Goal: Transaction & Acquisition: Purchase product/service

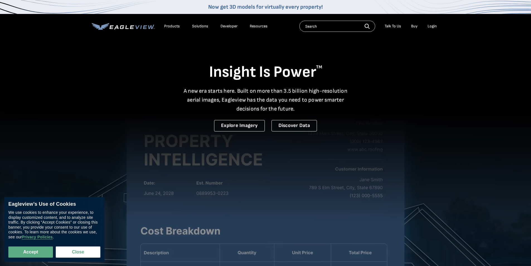
click at [432, 27] on div "Login" at bounding box center [432, 26] width 9 height 5
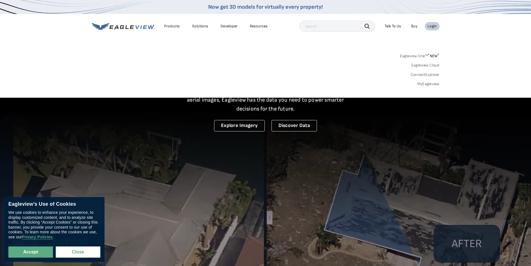
click at [432, 27] on div "Login" at bounding box center [432, 26] width 9 height 5
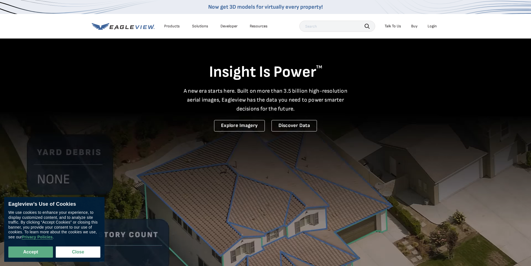
click at [433, 26] on div "Login" at bounding box center [432, 26] width 9 height 5
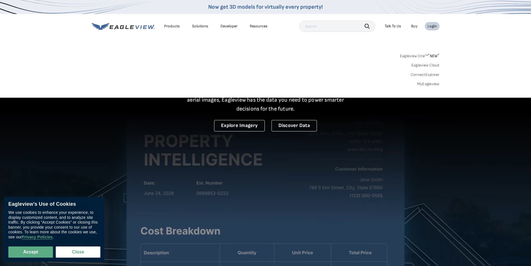
click at [421, 55] on link "Eagleview One™ * NEW *" at bounding box center [420, 55] width 40 height 6
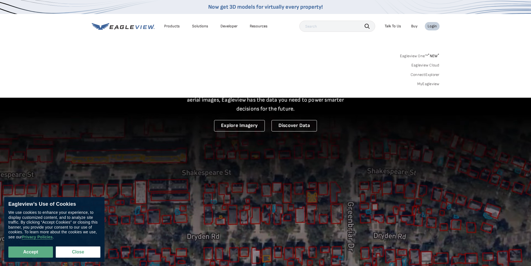
click at [421, 55] on link "Eagleview One™ * NEW *" at bounding box center [420, 55] width 40 height 6
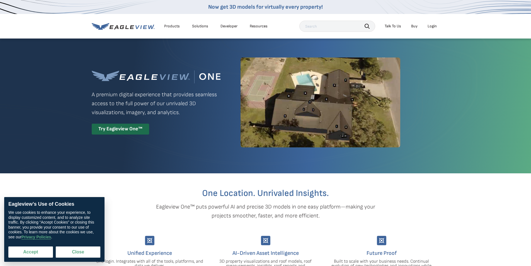
click at [34, 250] on button "Accept" at bounding box center [30, 251] width 45 height 11
checkbox input "true"
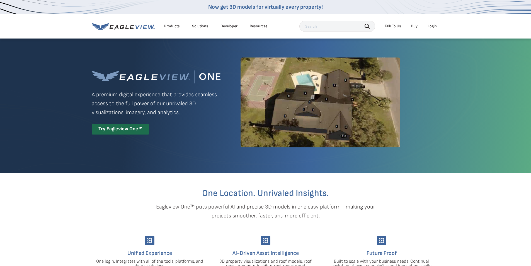
click at [432, 25] on div "Login" at bounding box center [432, 26] width 9 height 5
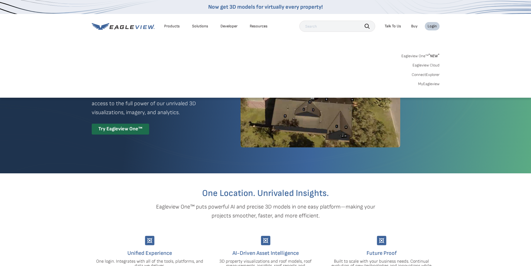
click at [420, 56] on link "Eagleview One™ * NEW *" at bounding box center [420, 55] width 38 height 6
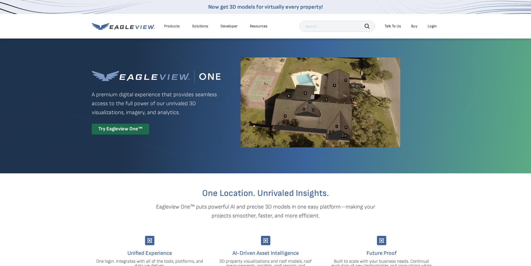
click at [415, 27] on link "Buy" at bounding box center [414, 26] width 6 height 5
click at [432, 25] on div "Login" at bounding box center [432, 26] width 9 height 5
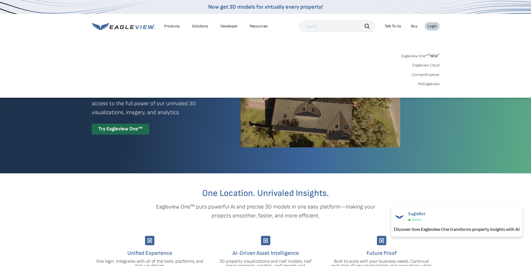
click at [127, 27] on icon at bounding box center [123, 26] width 63 height 7
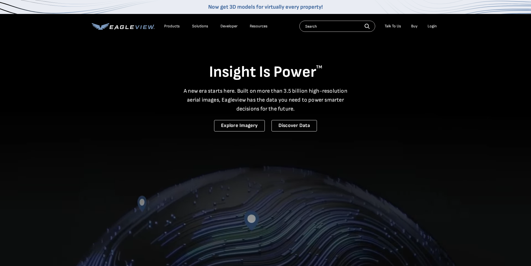
click at [432, 25] on div "Login" at bounding box center [432, 26] width 9 height 5
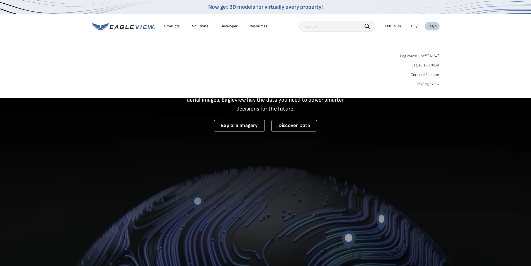
click at [433, 55] on span "* NEW *" at bounding box center [433, 56] width 11 height 5
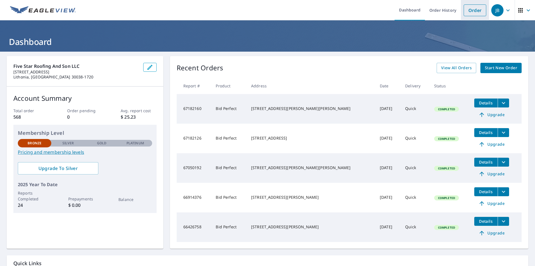
click at [471, 12] on link "Order" at bounding box center [475, 10] width 23 height 12
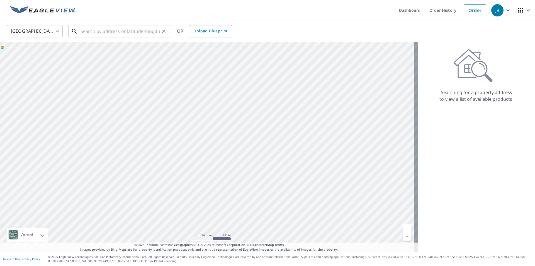
click at [86, 31] on input "text" at bounding box center [120, 31] width 79 height 16
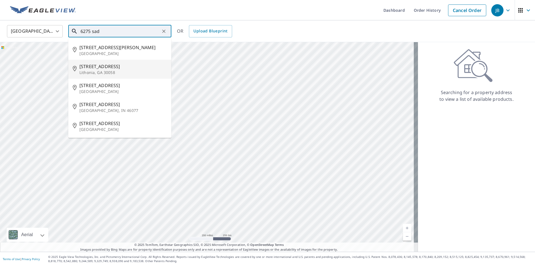
click at [93, 66] on span "6275 Saddlewood Dr" at bounding box center [123, 66] width 88 height 7
type input "6275 Saddlewood Dr Lithonia, GA 30058"
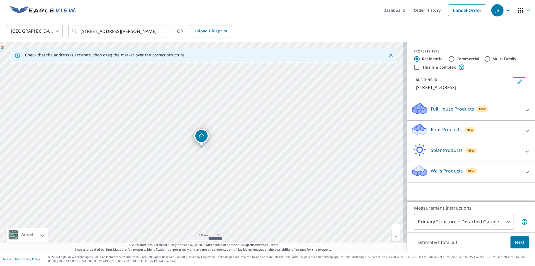
click at [438, 130] on p "Roof Products" at bounding box center [446, 129] width 31 height 7
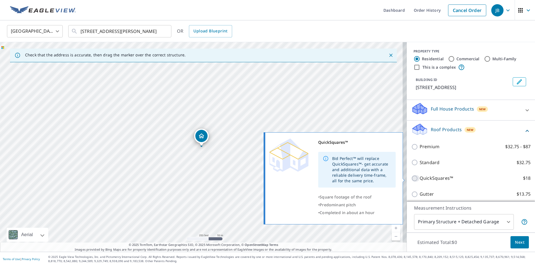
click at [411, 178] on input "QuickSquares™ $18" at bounding box center [415, 178] width 8 height 7
checkbox input "true"
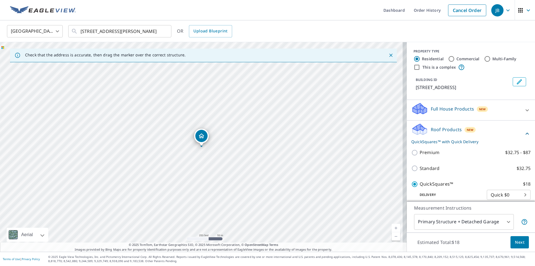
click at [515, 240] on span "Next" at bounding box center [519, 242] width 9 height 7
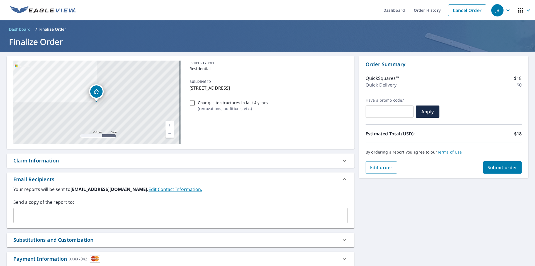
scroll to position [2, 0]
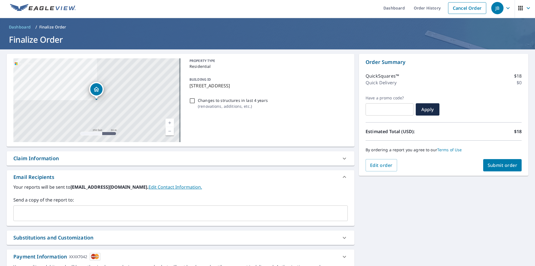
click at [497, 166] on span "Submit order" at bounding box center [503, 165] width 30 height 6
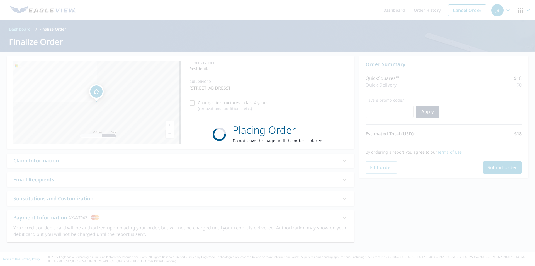
scroll to position [0, 0]
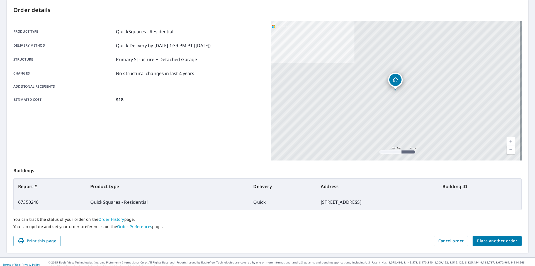
scroll to position [60, 0]
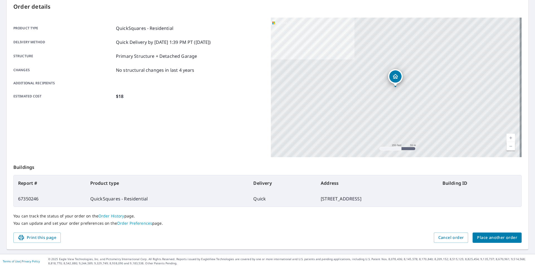
click at [482, 238] on span "Place another order" at bounding box center [497, 237] width 40 height 7
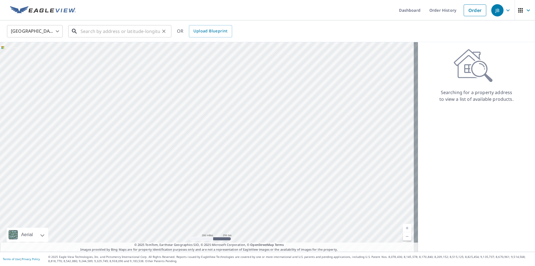
click at [90, 29] on input "text" at bounding box center [120, 31] width 79 height 16
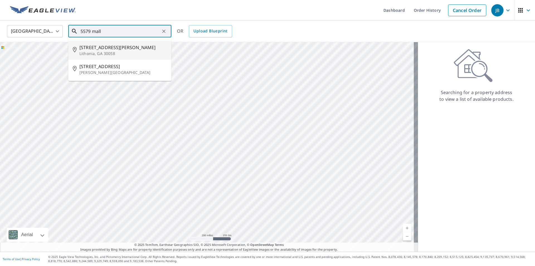
click at [95, 49] on span "[STREET_ADDRESS][PERSON_NAME]" at bounding box center [123, 47] width 88 height 7
type input "[STREET_ADDRESS]"
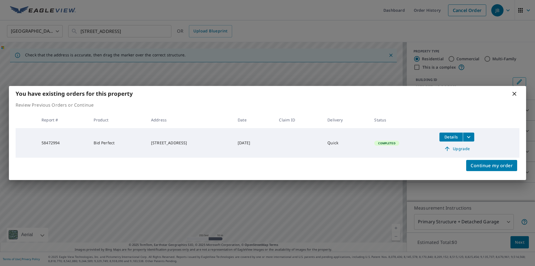
click at [454, 138] on span "Details" at bounding box center [451, 136] width 17 height 5
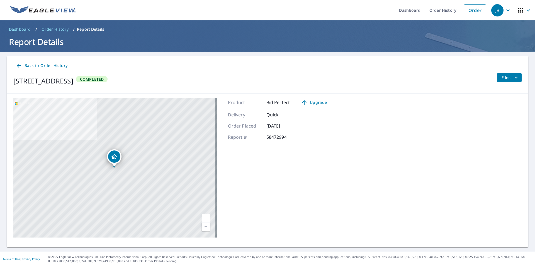
click at [502, 78] on span "Files" at bounding box center [511, 77] width 18 height 7
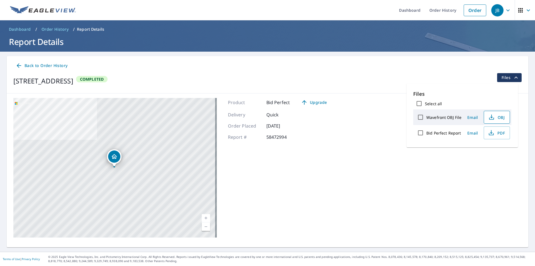
click at [493, 117] on icon "button" at bounding box center [491, 117] width 7 height 7
click at [450, 132] on label "Bid Perfect Report" at bounding box center [443, 132] width 35 height 5
click at [426, 132] on input "Bid Perfect Report" at bounding box center [421, 133] width 12 height 12
click at [452, 132] on label "Bid Perfect Report" at bounding box center [443, 132] width 35 height 5
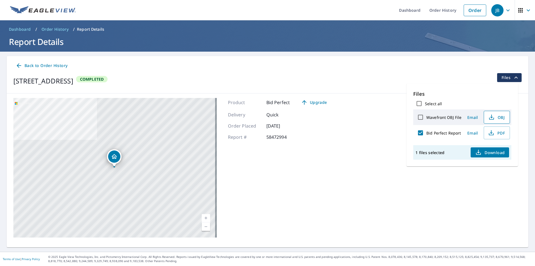
click at [426, 132] on input "Bid Perfect Report" at bounding box center [421, 133] width 12 height 12
checkbox input "false"
click at [476, 131] on span "Email" at bounding box center [472, 132] width 13 height 5
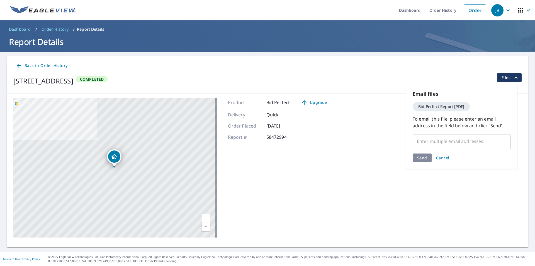
click at [506, 78] on span "Files" at bounding box center [511, 77] width 18 height 7
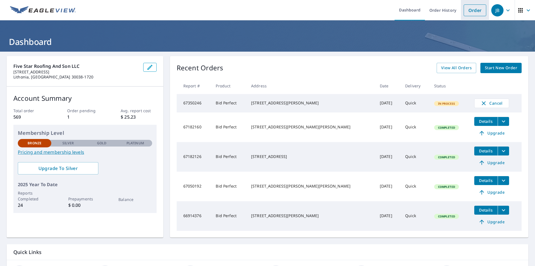
click at [471, 9] on link "Order" at bounding box center [475, 10] width 23 height 12
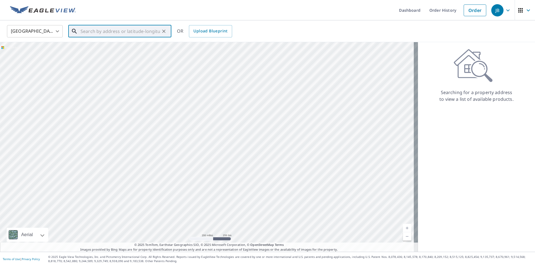
click at [81, 27] on input "text" at bounding box center [120, 31] width 79 height 16
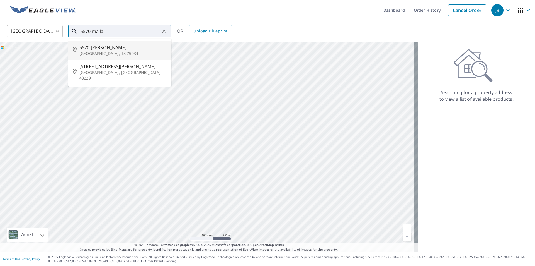
click at [95, 50] on span "5570 [PERSON_NAME]" at bounding box center [123, 47] width 88 height 7
type input "[STREET_ADDRESS]"
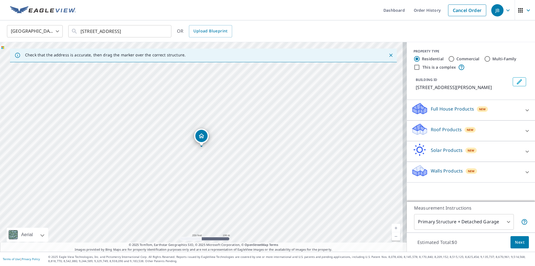
click at [437, 126] on p "Roof Products" at bounding box center [446, 129] width 31 height 7
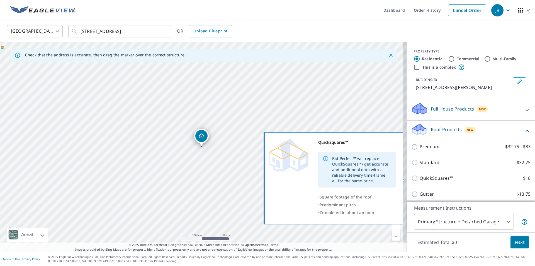
click at [412, 178] on input "QuickSquares™ $18" at bounding box center [415, 178] width 8 height 7
checkbox input "true"
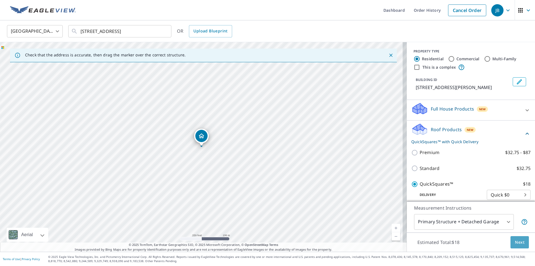
click at [516, 242] on span "Next" at bounding box center [519, 242] width 9 height 7
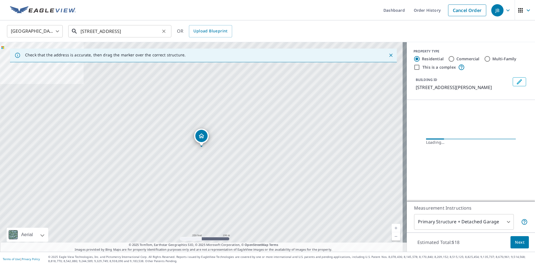
click at [158, 30] on input "[STREET_ADDRESS]" at bounding box center [120, 31] width 79 height 16
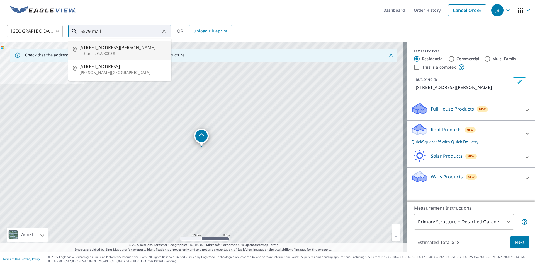
click at [119, 51] on p "Lithonia, GA 30058" at bounding box center [123, 54] width 88 height 6
type input "[STREET_ADDRESS]"
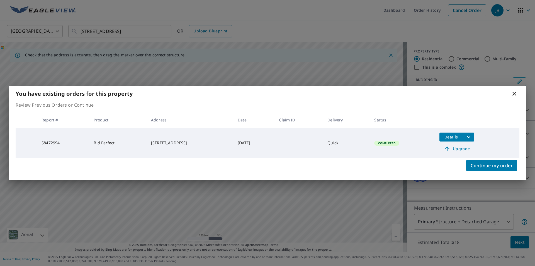
click at [472, 138] on icon "filesDropdownBtn-58472994" at bounding box center [469, 137] width 7 height 7
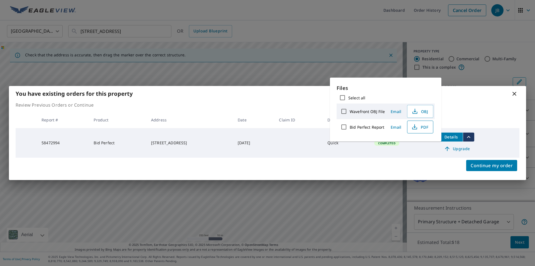
click at [423, 129] on span "PDF" at bounding box center [420, 126] width 18 height 7
